Goal: Navigation & Orientation: Find specific page/section

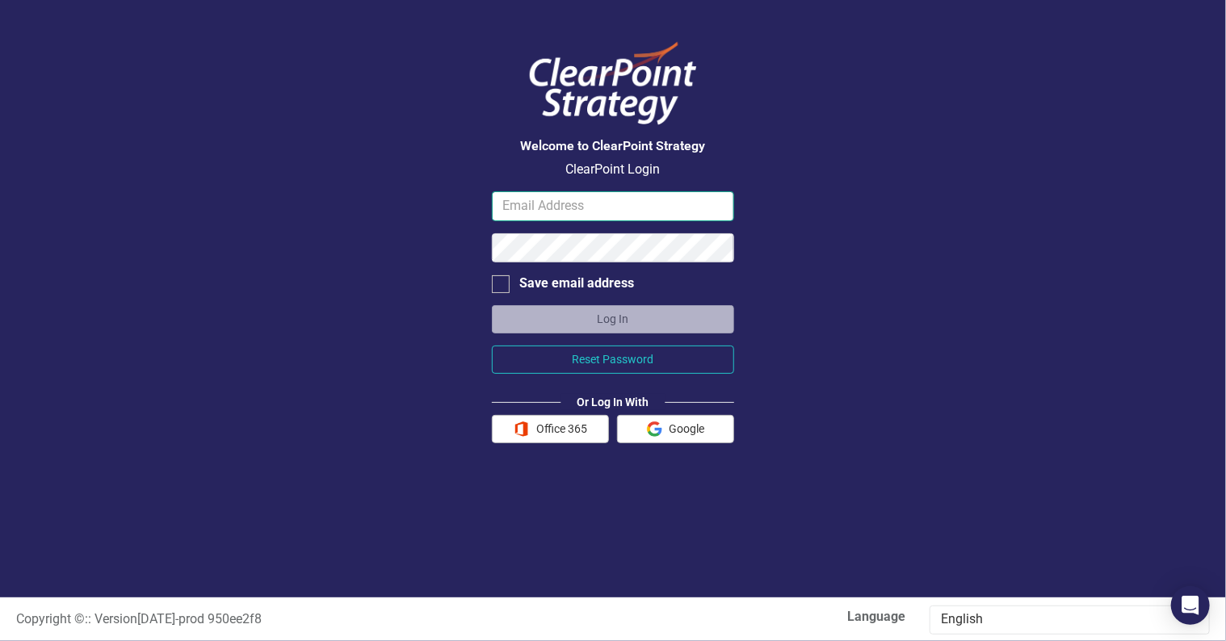
click at [589, 216] on input "email" at bounding box center [613, 206] width 242 height 30
type input "[EMAIL_ADDRESS][DOMAIN_NAME]"
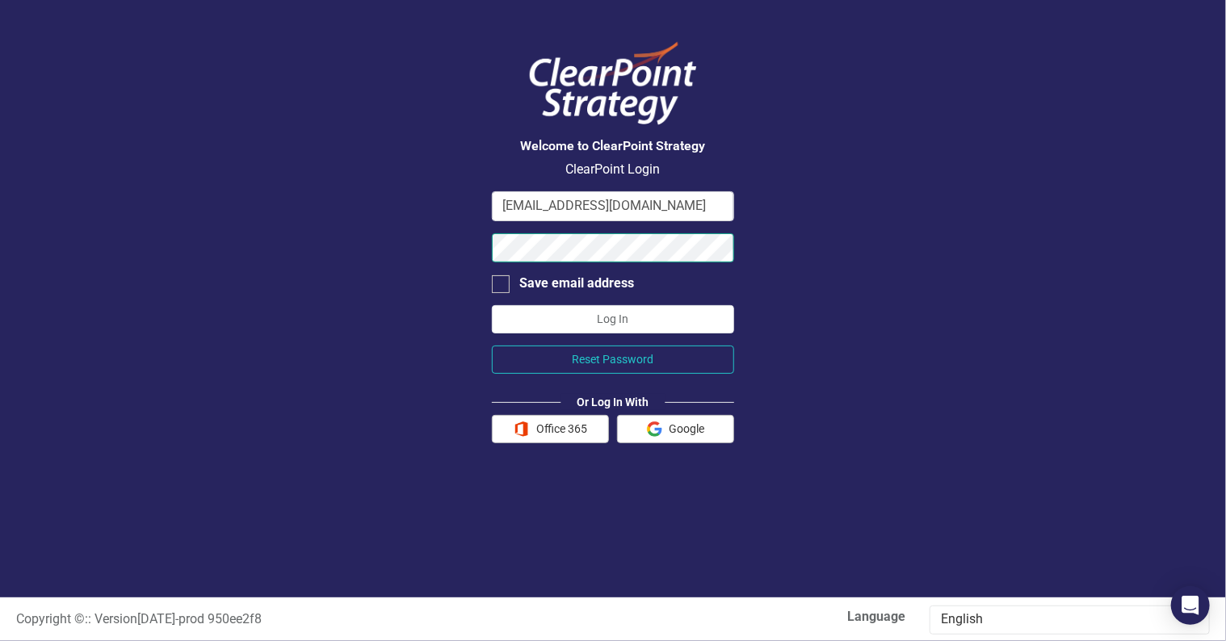
click at [492, 305] on button "Log In" at bounding box center [613, 319] width 242 height 28
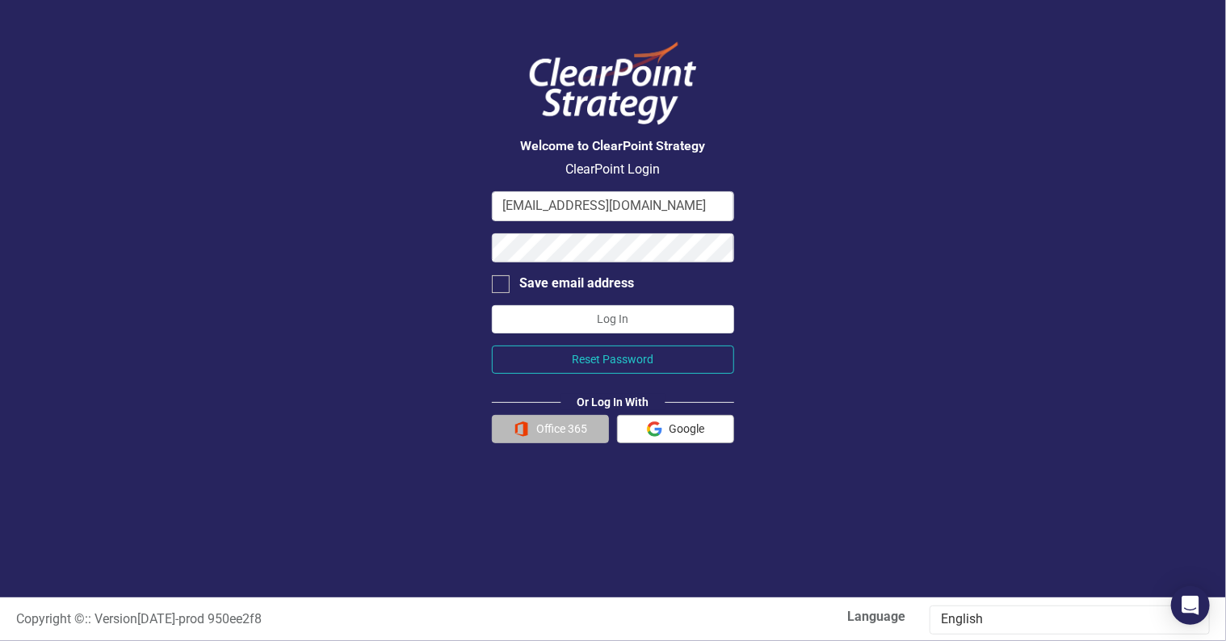
click at [559, 427] on button "Office 365" at bounding box center [550, 429] width 117 height 28
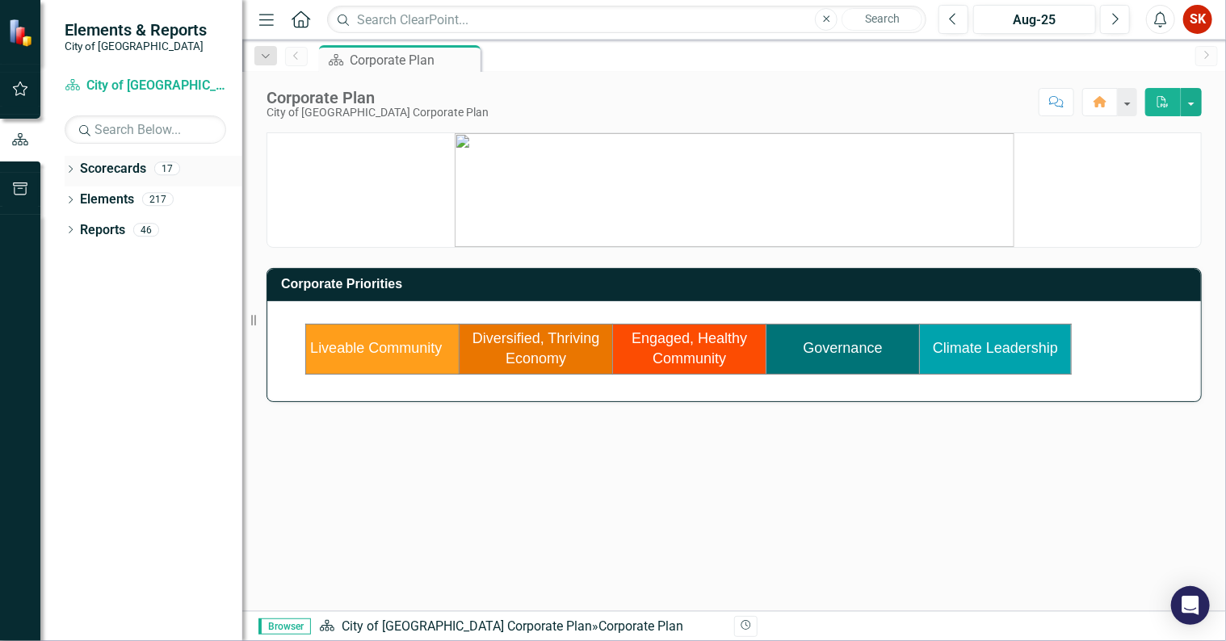
click at [71, 171] on icon "Dropdown" at bounding box center [70, 170] width 11 height 9
click at [73, 233] on icon "Dropdown" at bounding box center [70, 231] width 11 height 9
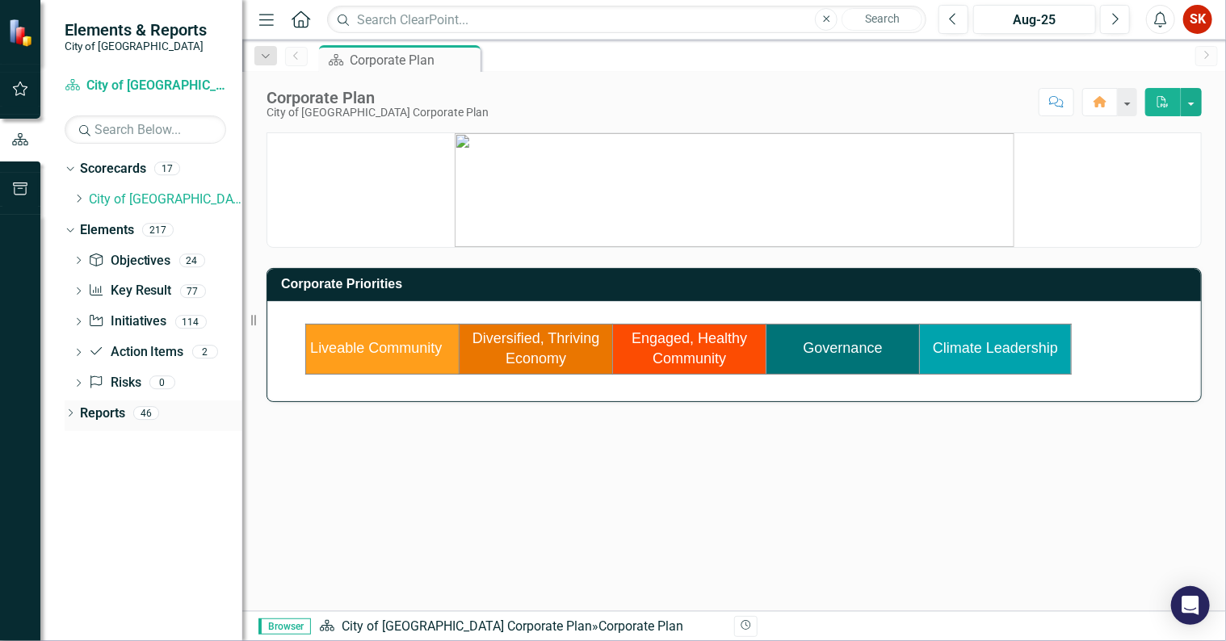
click at [71, 414] on icon at bounding box center [71, 412] width 4 height 7
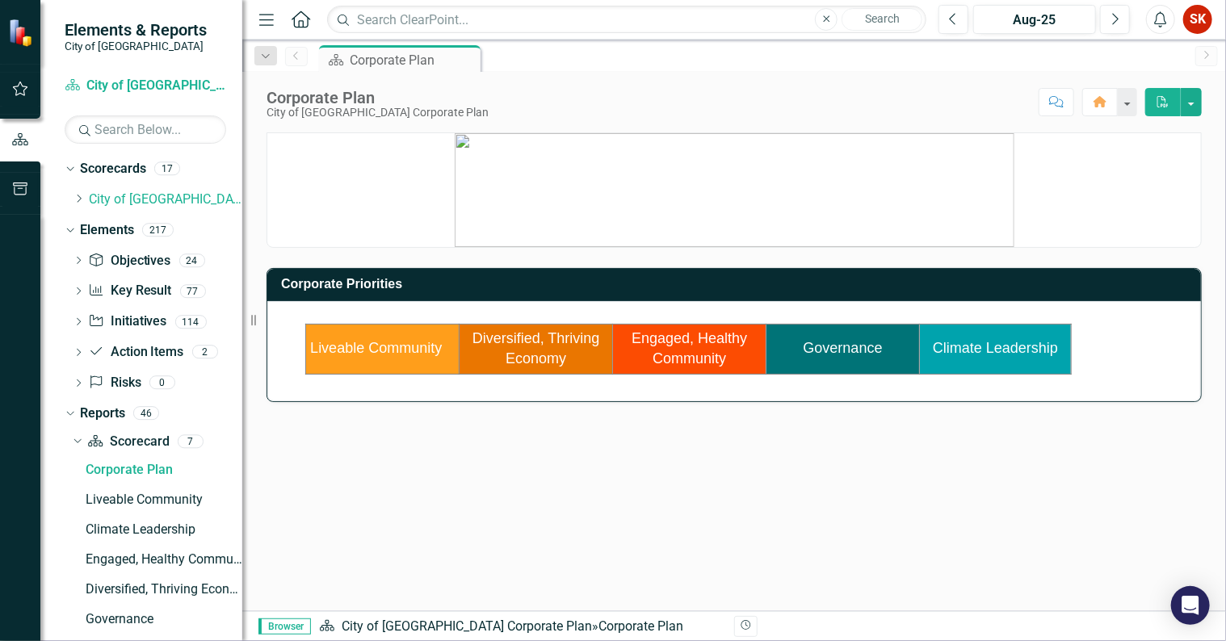
scroll to position [161, 0]
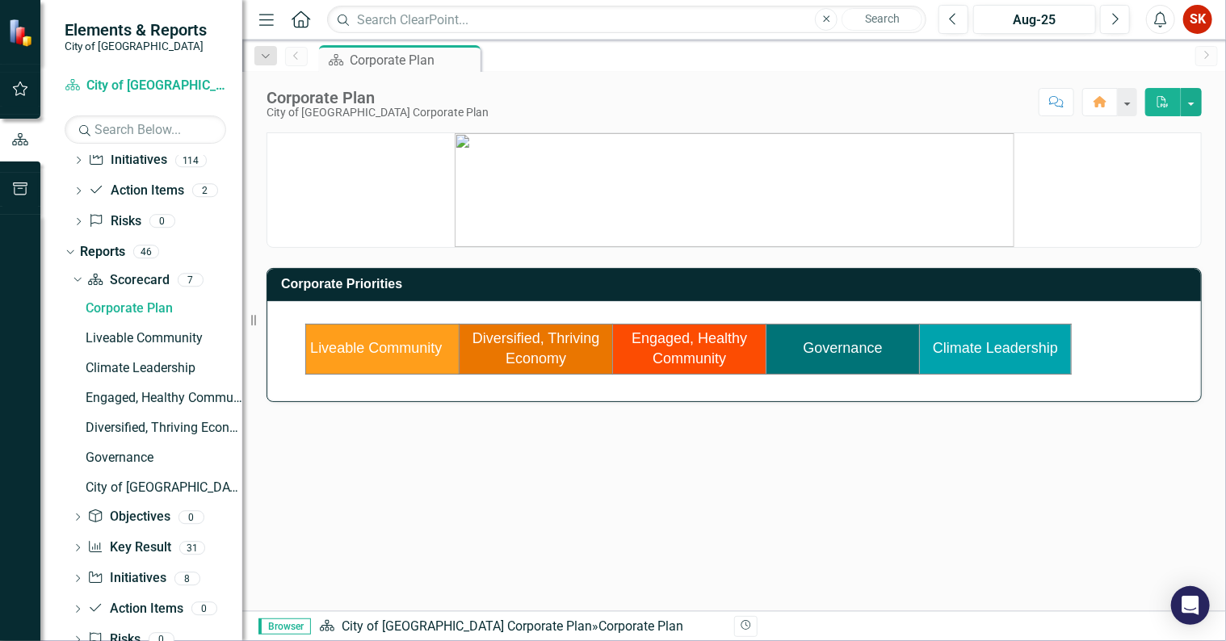
click at [556, 346] on td "Diversified, Thriving Economy" at bounding box center [535, 349] width 153 height 50
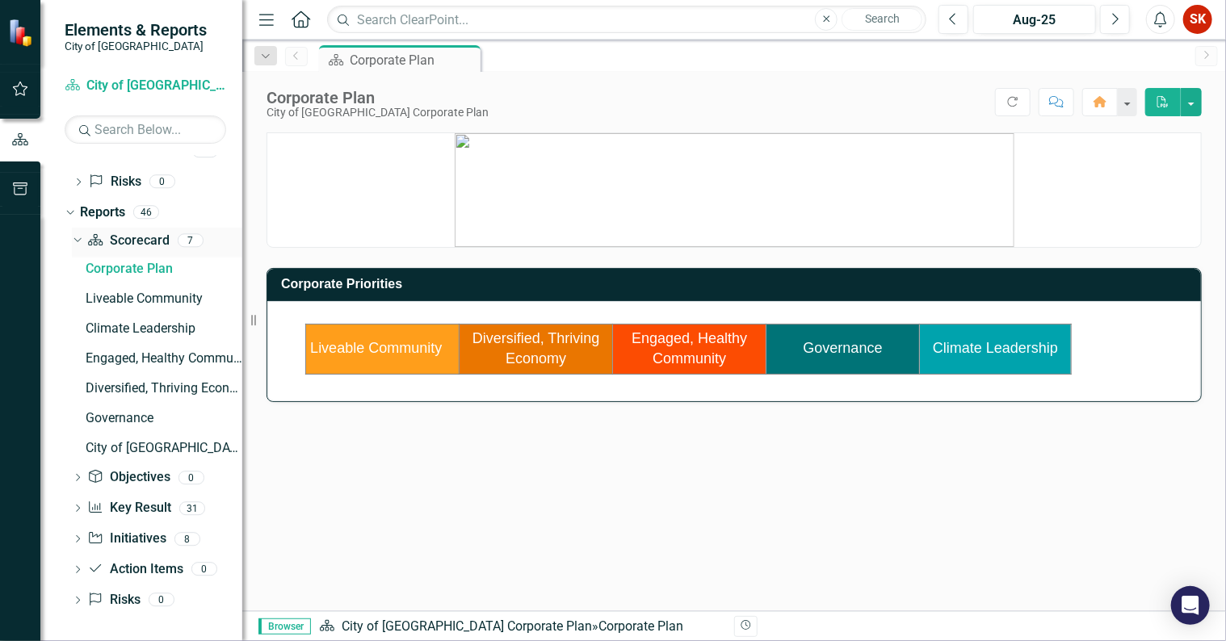
click at [80, 242] on icon "Dropdown" at bounding box center [75, 239] width 9 height 11
